Goal: Task Accomplishment & Management: Use online tool/utility

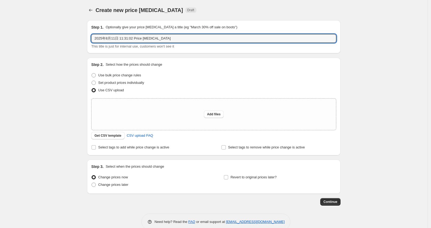
click at [91, 41] on div "Step 1. Optionally give your price [MEDICAL_DATA] a title (eg "March 30% off sa…" at bounding box center [213, 36] width 253 height 33
type input "20250811"
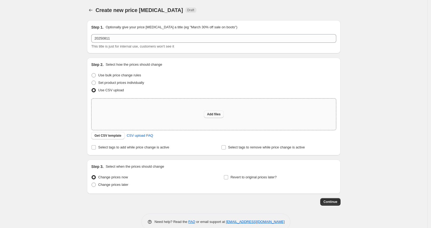
click at [212, 113] on span "Add files" at bounding box center [214, 114] width 14 height 4
type input "C:\fakepath\20250811_US.csv"
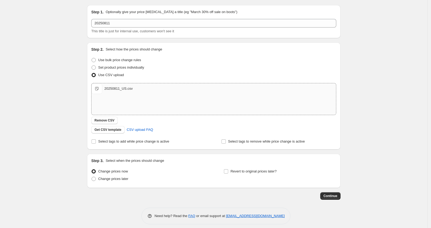
scroll to position [19, 0]
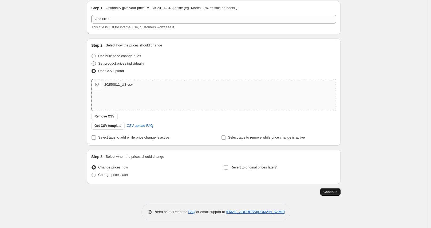
click at [328, 190] on span "Continue" at bounding box center [330, 192] width 14 height 4
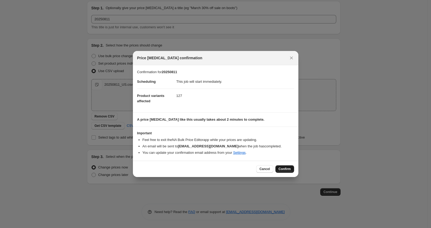
click at [286, 170] on span "Confirm" at bounding box center [284, 169] width 12 height 4
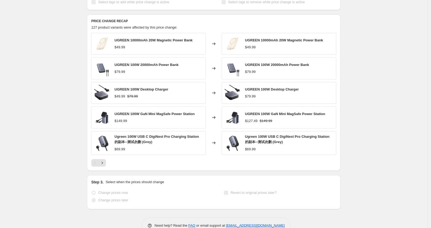
scroll to position [206, 0]
click at [104, 160] on icon "Next" at bounding box center [101, 161] width 5 height 5
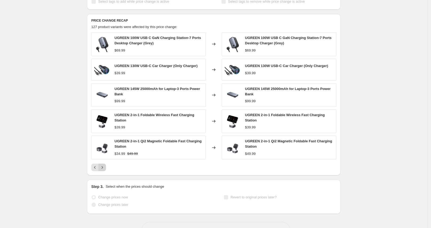
click at [104, 166] on icon "Next" at bounding box center [101, 167] width 5 height 5
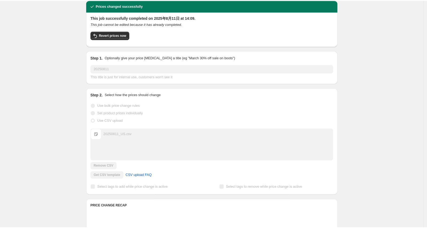
scroll to position [0, 0]
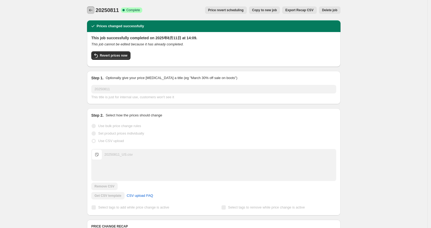
click at [93, 11] on icon "Price change jobs" at bounding box center [90, 9] width 5 height 5
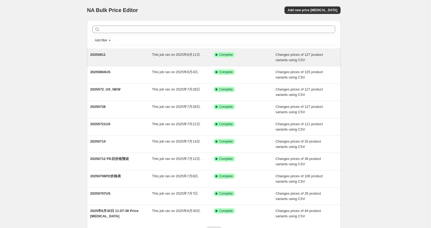
click at [103, 53] on span "20250811" at bounding box center [97, 55] width 15 height 4
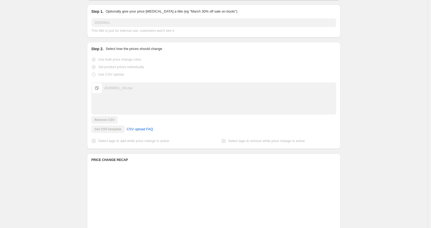
scroll to position [216, 0]
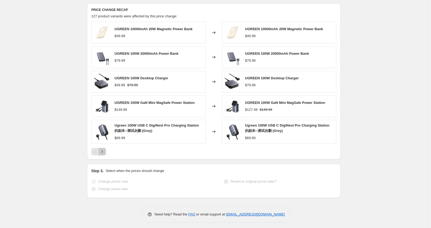
click at [103, 149] on icon "Next" at bounding box center [101, 151] width 5 height 5
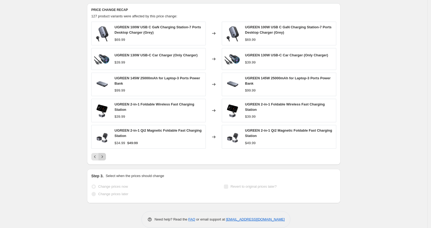
click at [105, 154] on icon "Next" at bounding box center [101, 156] width 5 height 5
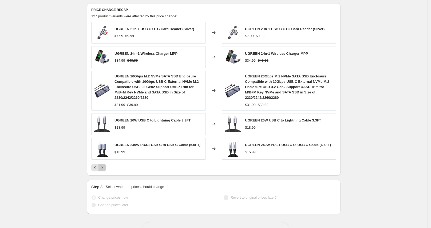
click at [105, 165] on icon "Next" at bounding box center [101, 167] width 5 height 5
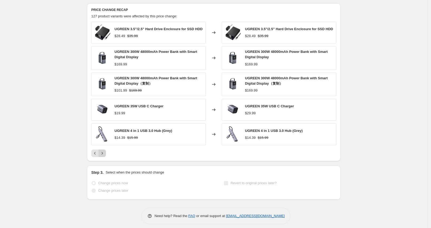
click at [104, 150] on icon "Next" at bounding box center [101, 152] width 5 height 5
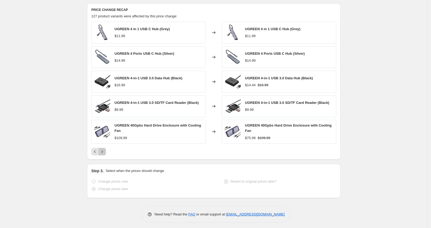
click at [104, 150] on icon "Next" at bounding box center [101, 151] width 5 height 5
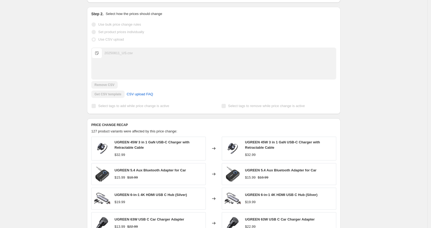
scroll to position [200, 0]
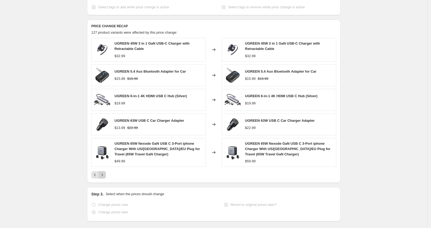
click at [103, 175] on icon "Next" at bounding box center [102, 174] width 1 height 2
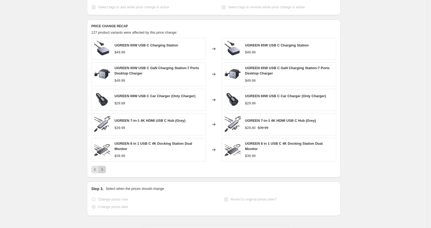
click at [105, 170] on icon "Next" at bounding box center [101, 169] width 5 height 5
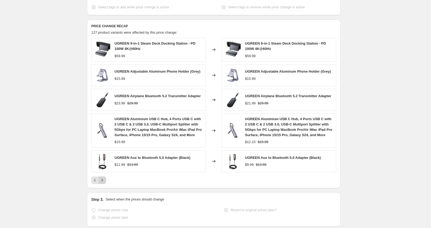
click at [104, 178] on icon "Next" at bounding box center [101, 179] width 5 height 5
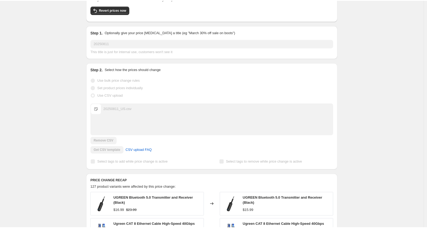
scroll to position [0, 0]
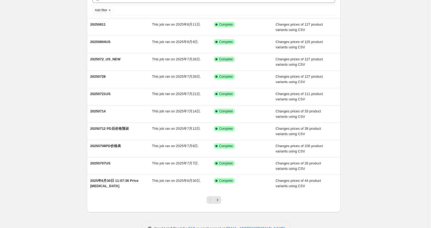
scroll to position [46, 0]
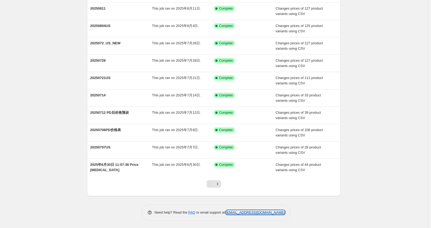
click at [244, 212] on link "[EMAIL_ADDRESS][DOMAIN_NAME]" at bounding box center [255, 212] width 59 height 4
click at [243, 212] on link "[EMAIL_ADDRESS][DOMAIN_NAME]" at bounding box center [255, 212] width 59 height 4
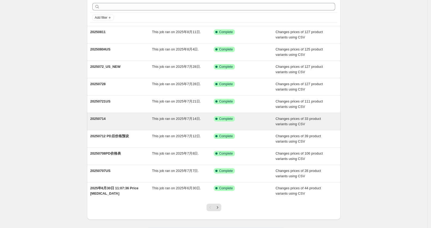
scroll to position [0, 0]
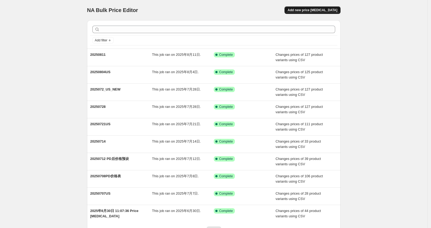
click at [314, 8] on span "Add new price [MEDICAL_DATA]" at bounding box center [312, 10] width 50 height 4
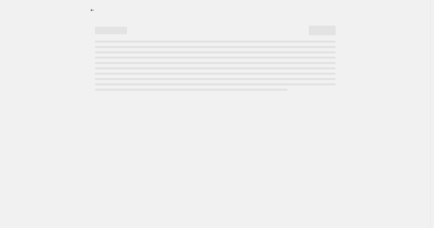
select select "percentage"
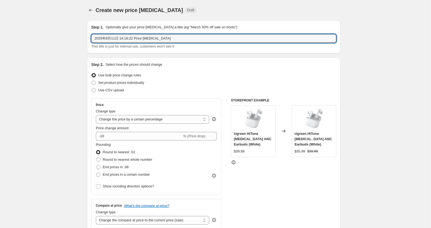
drag, startPoint x: 169, startPoint y: 42, endPoint x: 65, endPoint y: 37, distance: 104.4
type input "20250811_US"
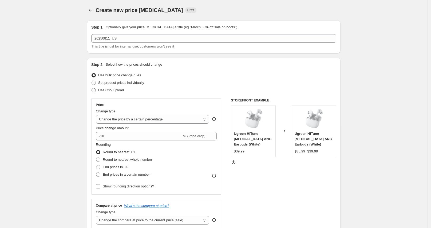
click at [96, 90] on span at bounding box center [93, 90] width 4 height 4
click at [92, 88] on input "Use CSV upload" at bounding box center [91, 88] width 0 height 0
radio input "true"
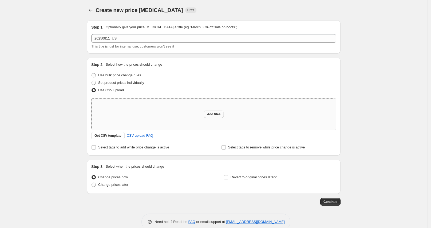
click at [218, 114] on span "Add files" at bounding box center [214, 114] width 14 height 4
type input "C:\fakepath\20250811_US.csv"
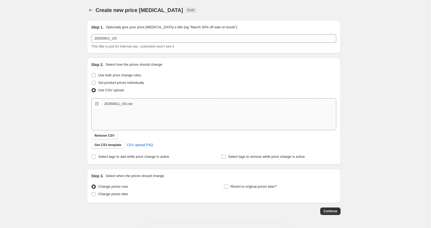
scroll to position [19, 0]
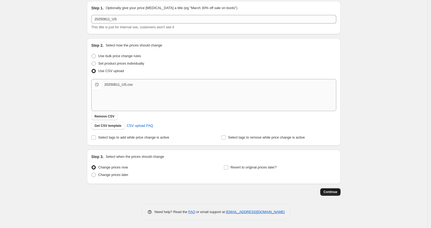
click at [332, 191] on span "Continue" at bounding box center [330, 192] width 14 height 4
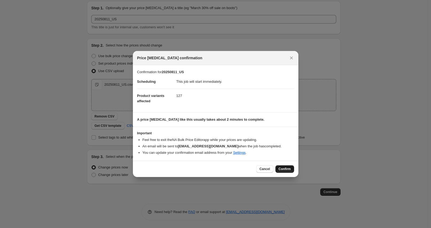
click at [283, 168] on span "Confirm" at bounding box center [284, 169] width 12 height 4
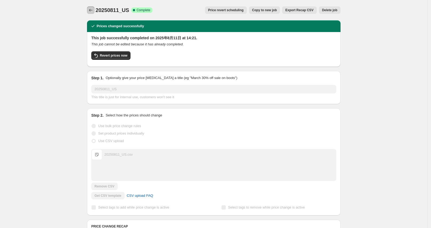
click at [93, 10] on icon "Price change jobs" at bounding box center [90, 10] width 3 height 3
